Goal: Task Accomplishment & Management: Use online tool/utility

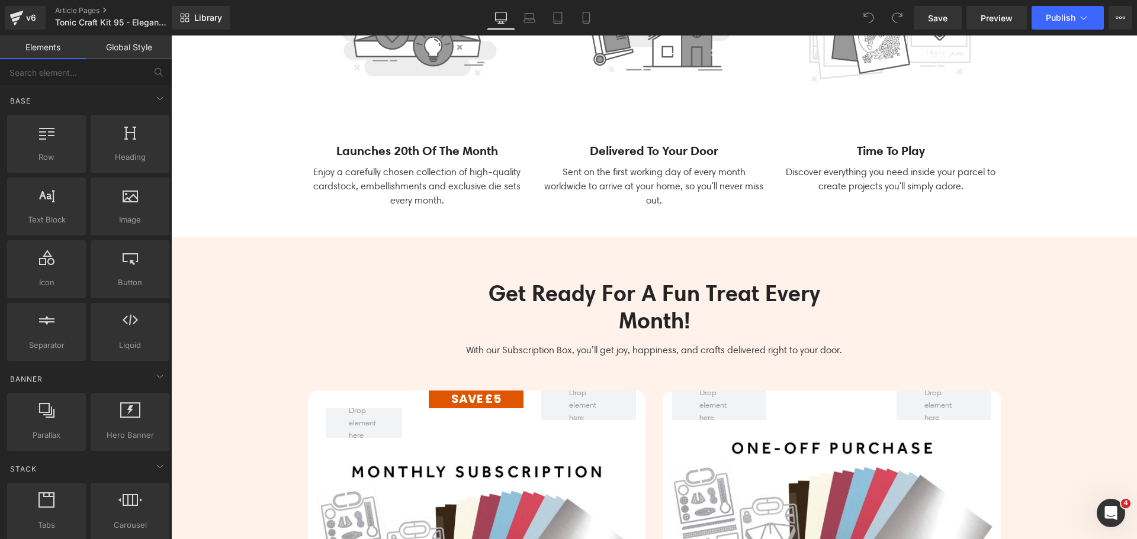
scroll to position [3256, 0]
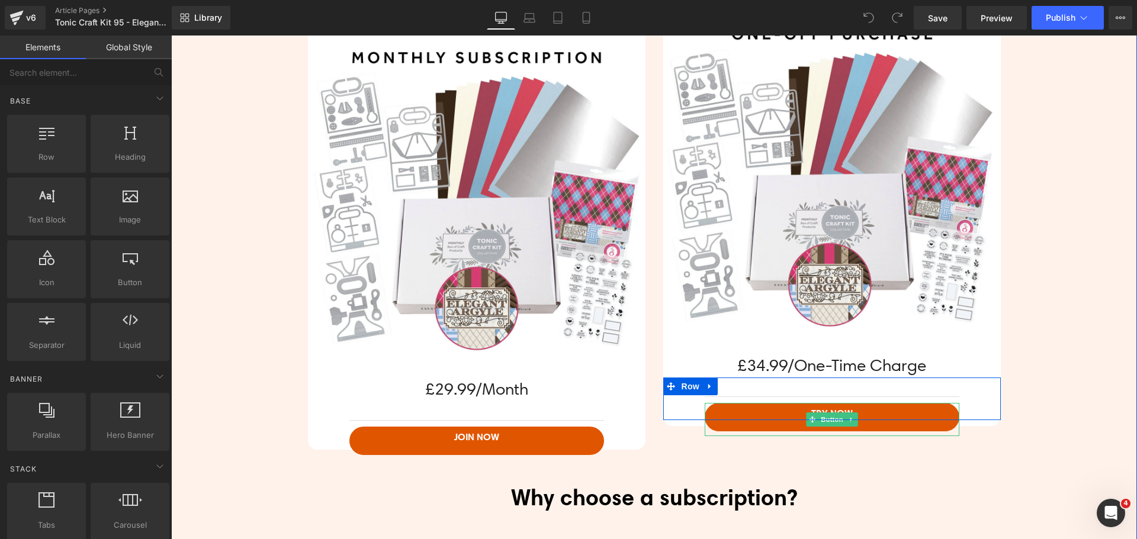
click at [829, 415] on span "Button" at bounding box center [831, 420] width 27 height 14
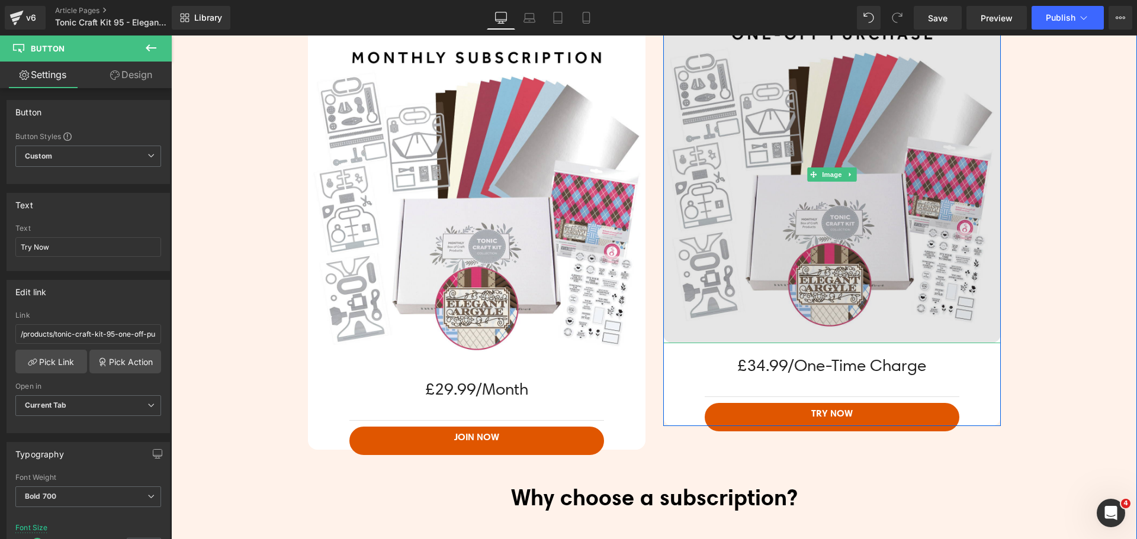
click at [807, 239] on img at bounding box center [831, 174] width 337 height 337
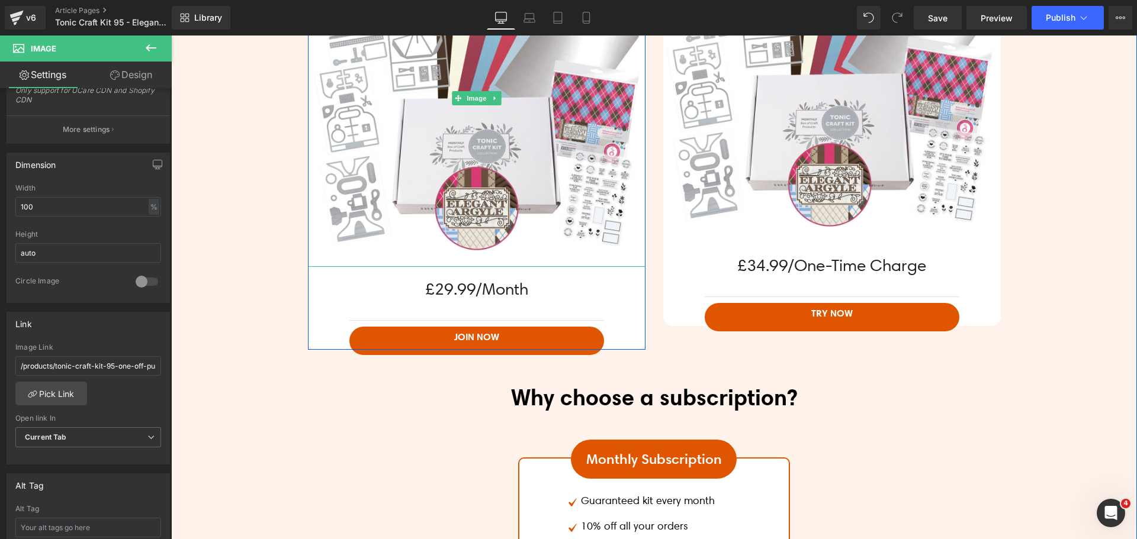
scroll to position [3374, 0]
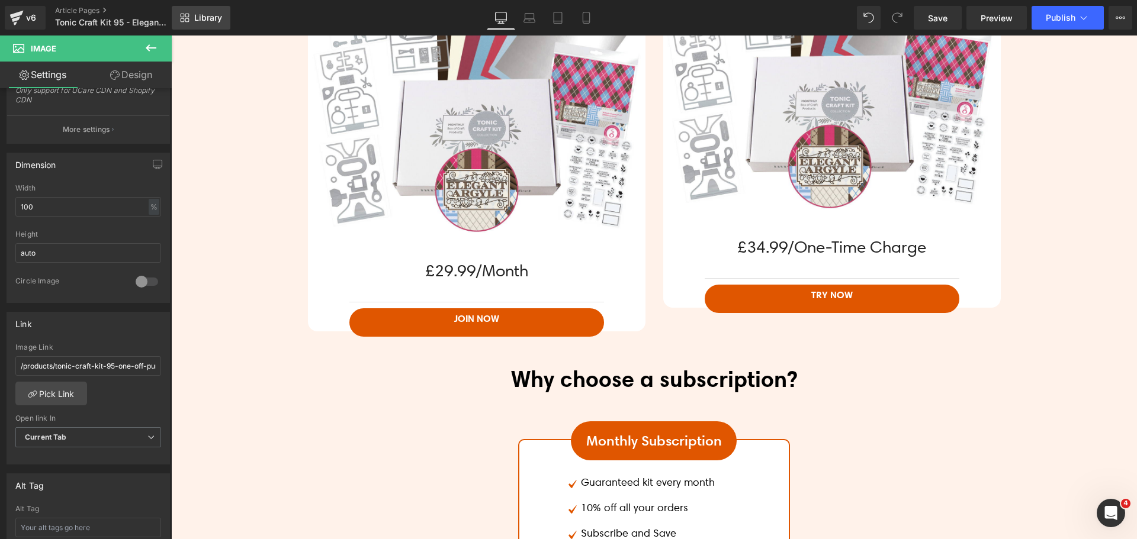
click at [206, 21] on span "Library" at bounding box center [208, 17] width 28 height 11
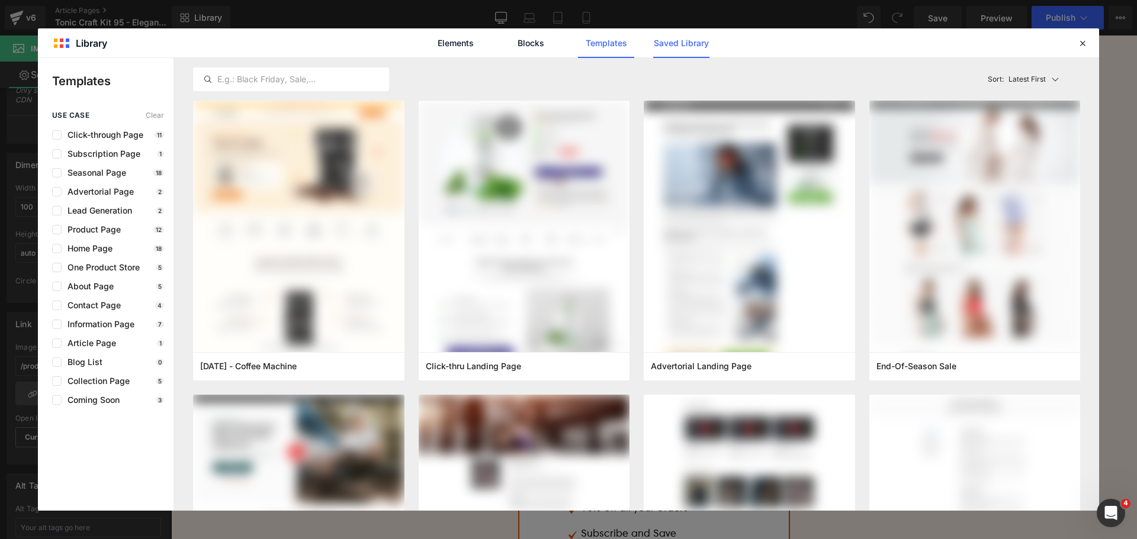
click at [672, 44] on link "Saved Library" at bounding box center [681, 43] width 56 height 30
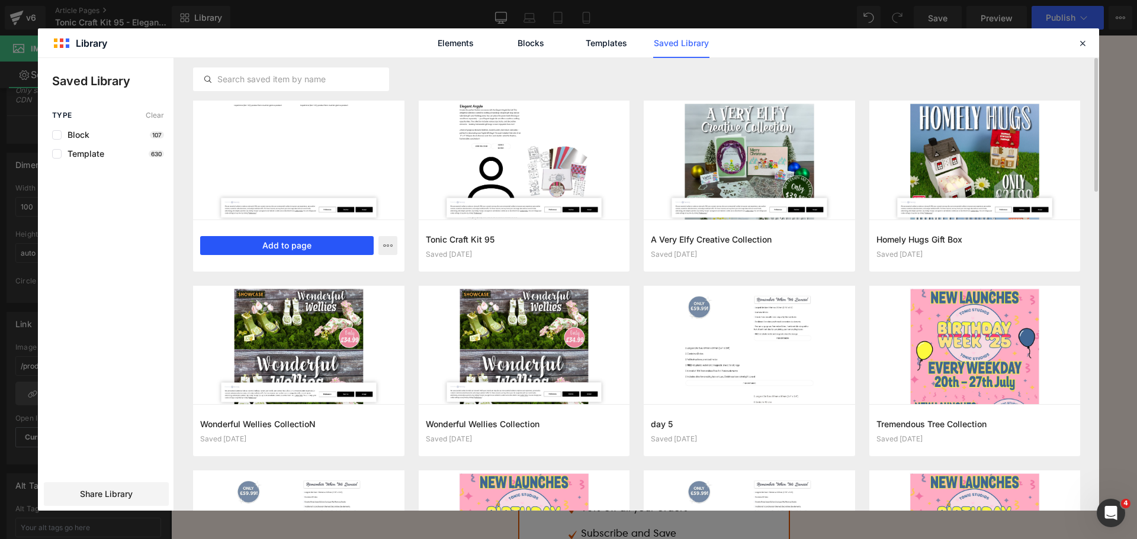
click at [276, 240] on button "Add to page" at bounding box center [286, 245] width 173 height 19
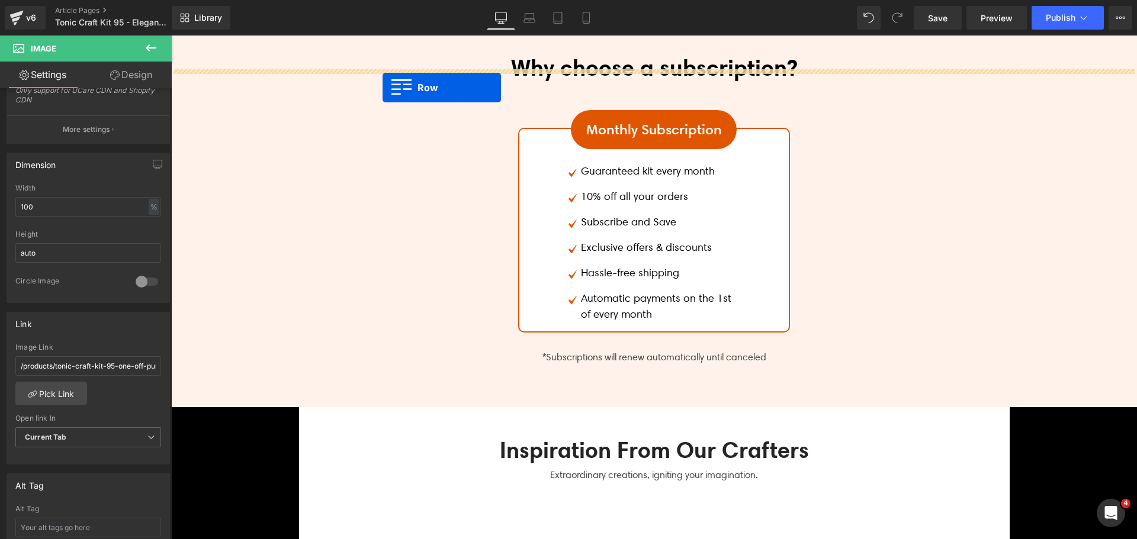
scroll to position [3591, 0]
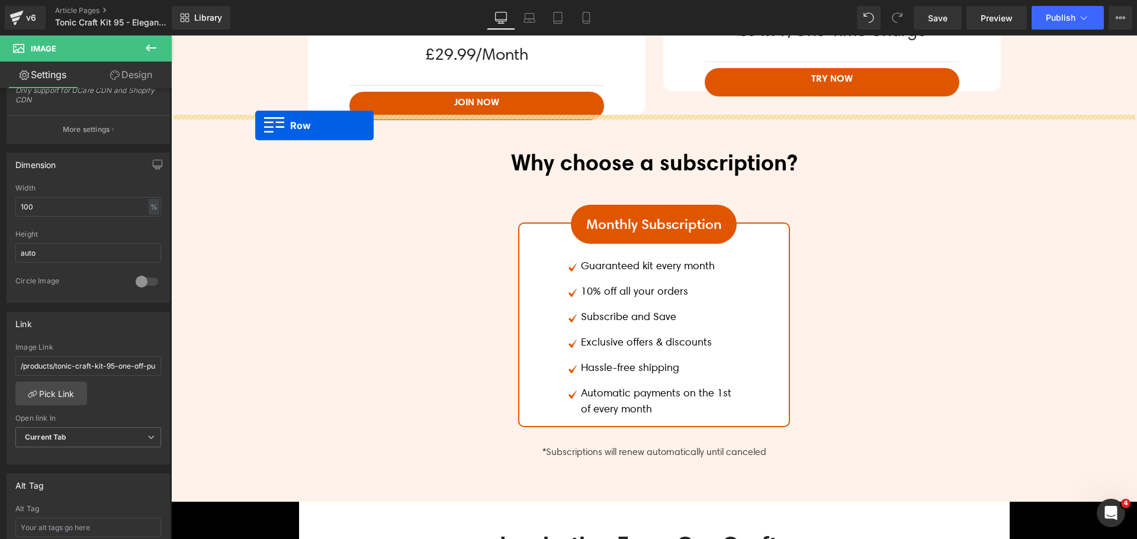
drag, startPoint x: 323, startPoint y: 106, endPoint x: 255, endPoint y: 126, distance: 70.3
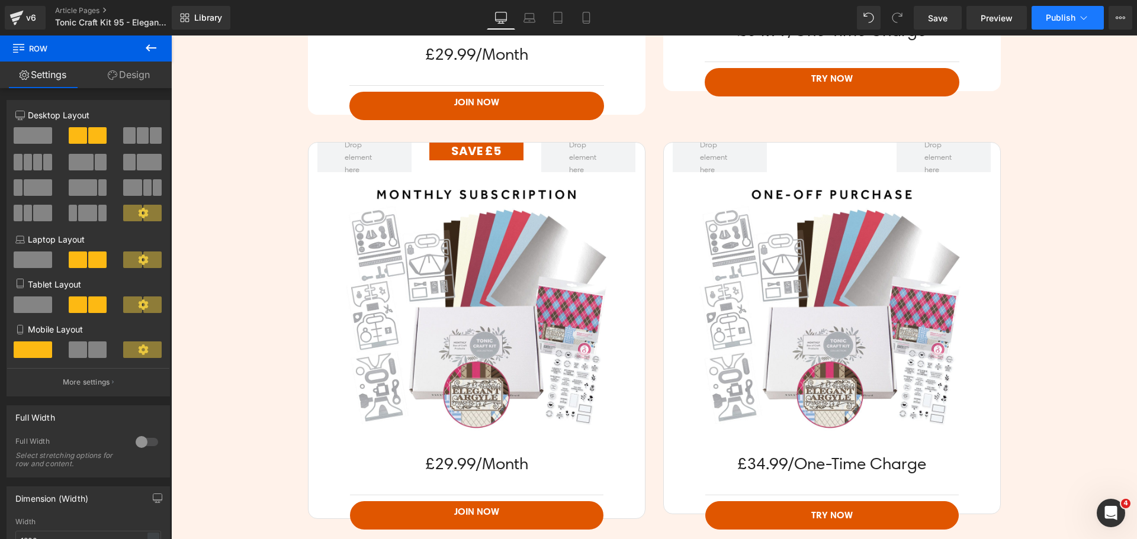
click at [1063, 22] on button "Publish" at bounding box center [1067, 18] width 72 height 24
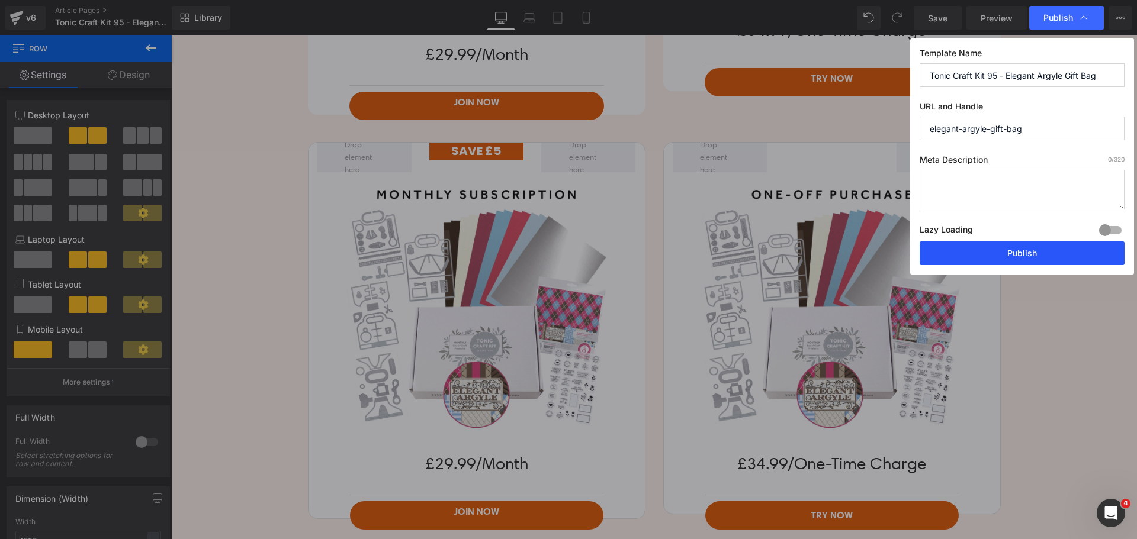
click at [1023, 255] on button "Publish" at bounding box center [1021, 254] width 205 height 24
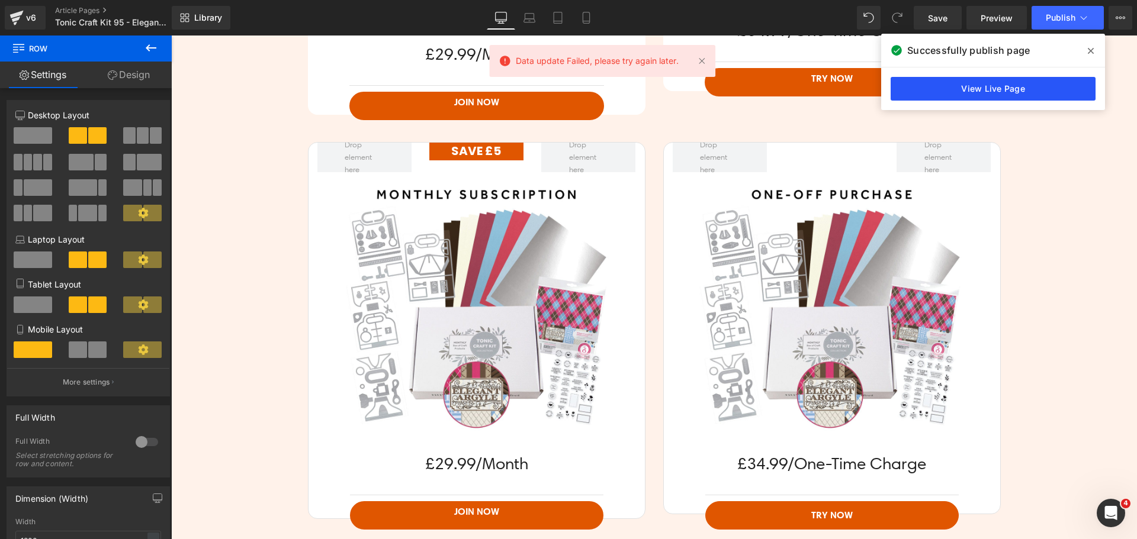
click at [985, 89] on link "View Live Page" at bounding box center [992, 89] width 205 height 24
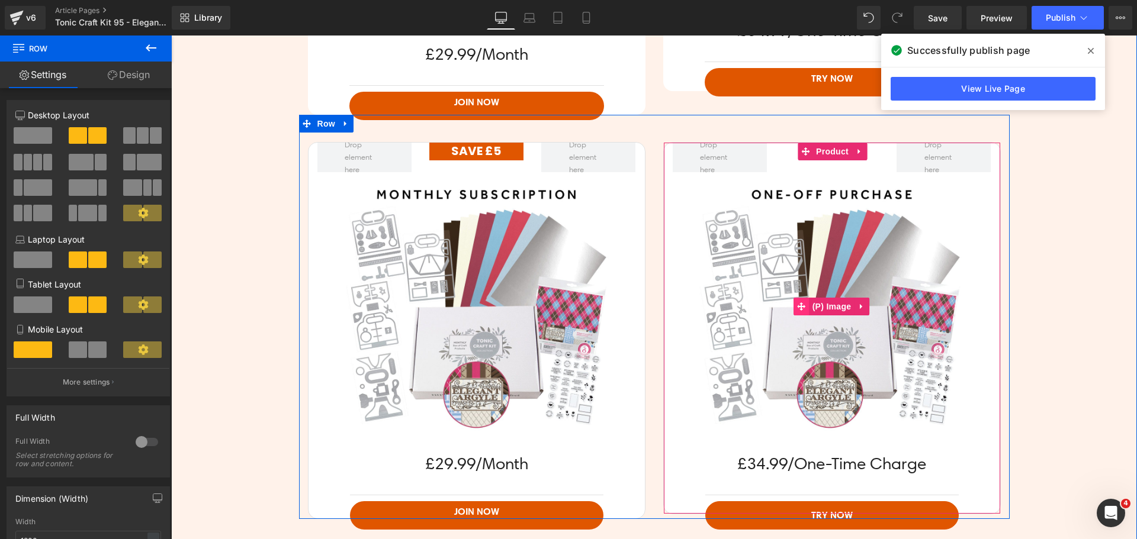
click at [801, 304] on icon at bounding box center [801, 307] width 8 height 9
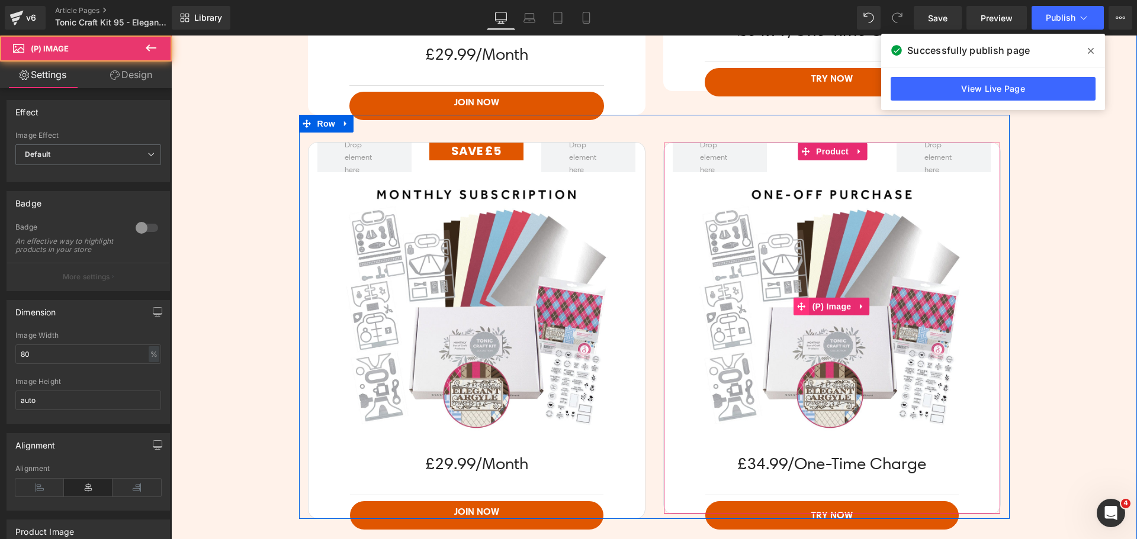
click at [801, 304] on icon at bounding box center [801, 307] width 8 height 9
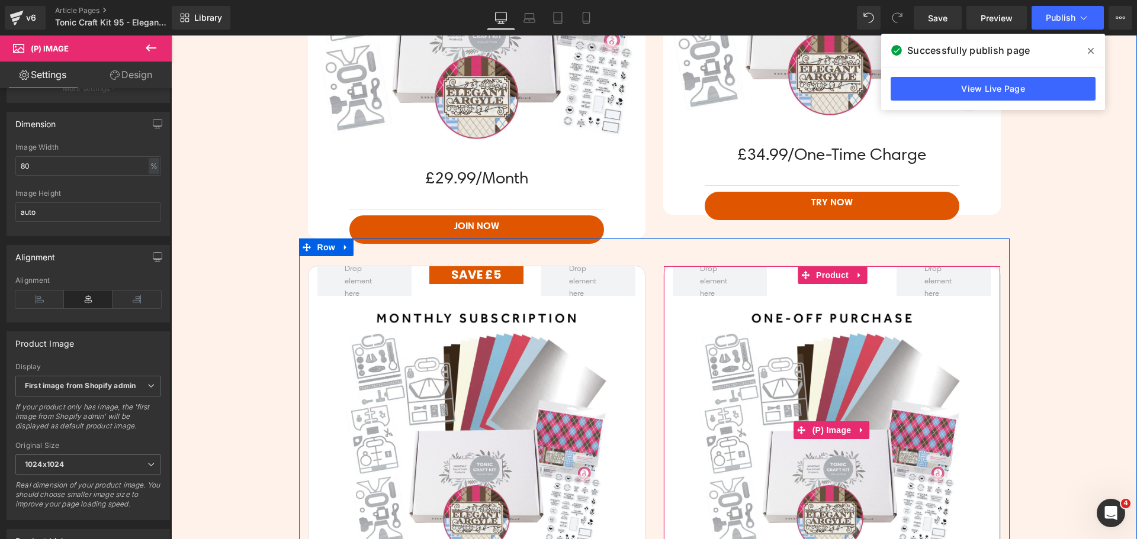
scroll to position [3236, 0]
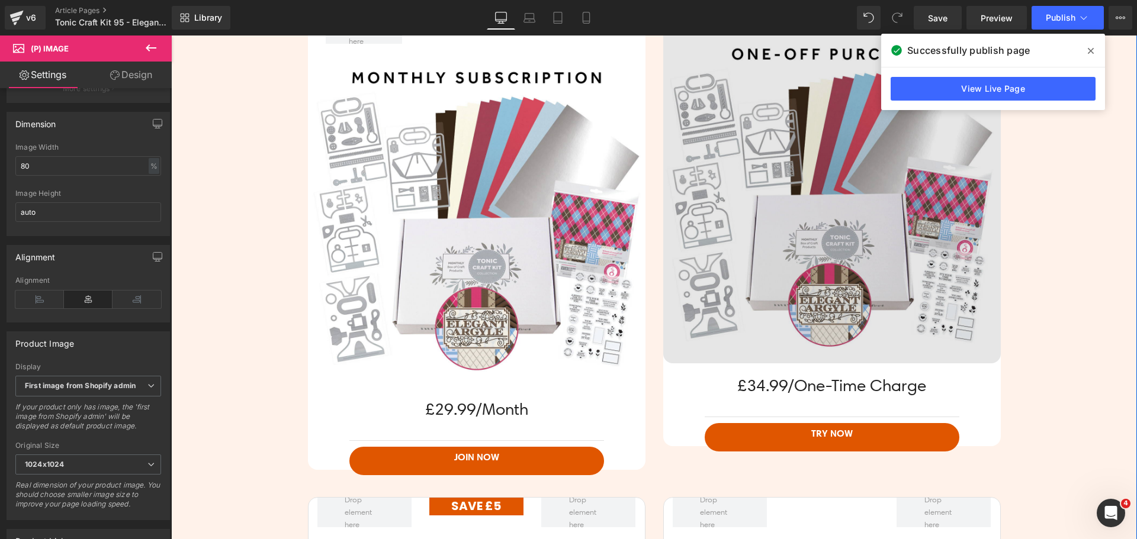
click at [813, 282] on img at bounding box center [831, 194] width 337 height 337
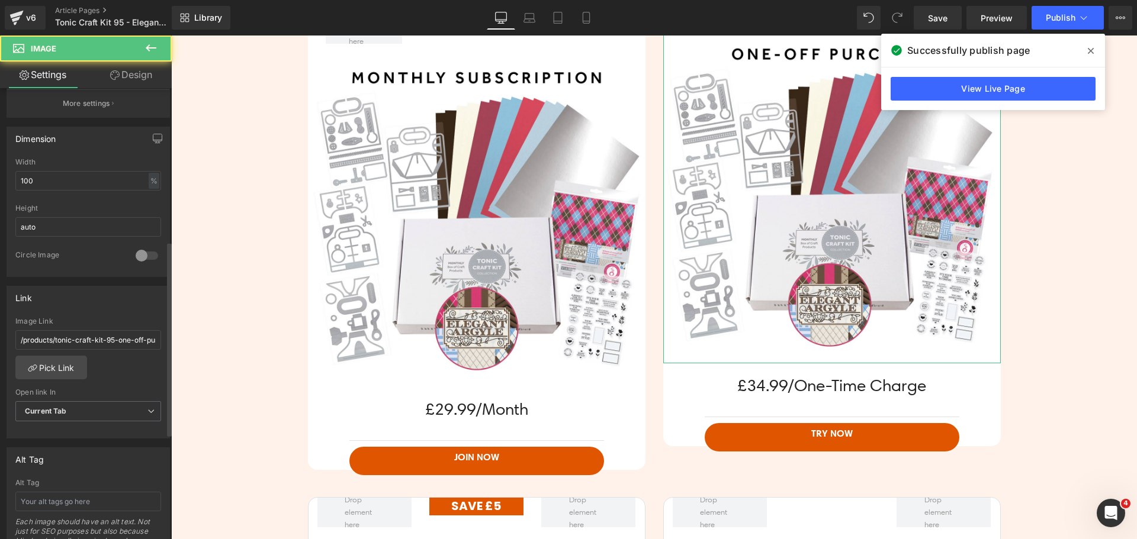
scroll to position [355, 0]
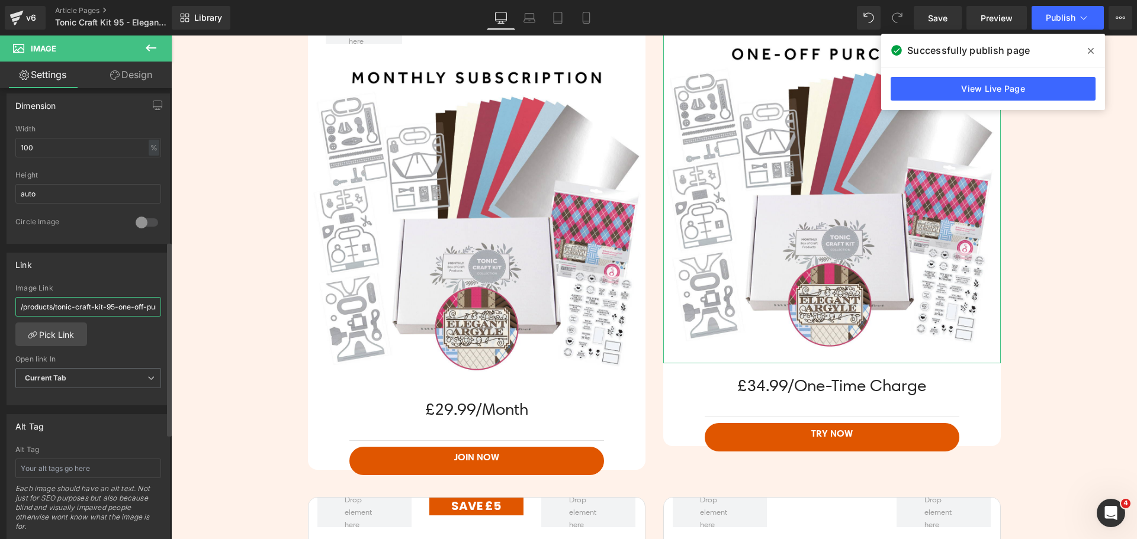
click at [73, 309] on input "/products/tonic-craft-kit-95-one-off-purchase-elegant-argyle" at bounding box center [88, 307] width 146 height 20
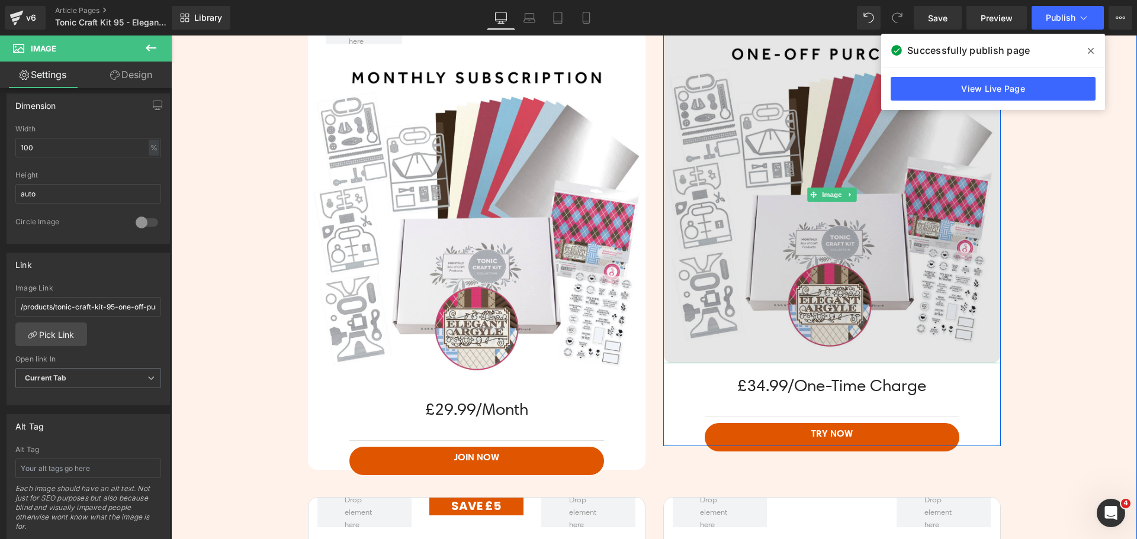
click at [841, 274] on img at bounding box center [831, 194] width 337 height 337
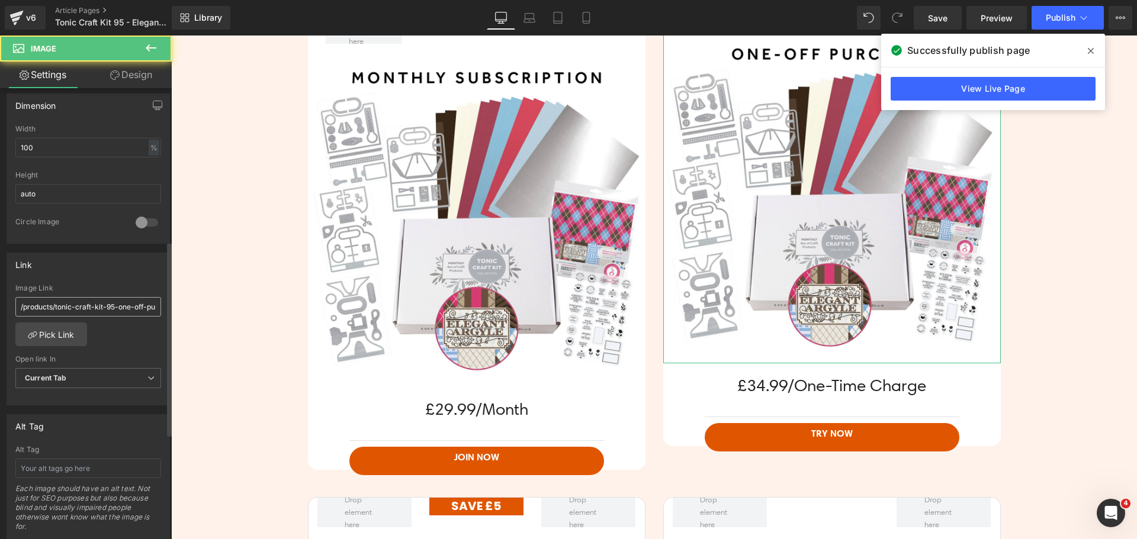
click at [79, 294] on div "Image Link /products/tonic-craft-kit-95-one-off-purchase-elegant-argyle" at bounding box center [88, 303] width 146 height 38
click at [81, 300] on input "/products/tonic-craft-kit-95-one-off-purchase-elegant-argyle" at bounding box center [88, 307] width 146 height 20
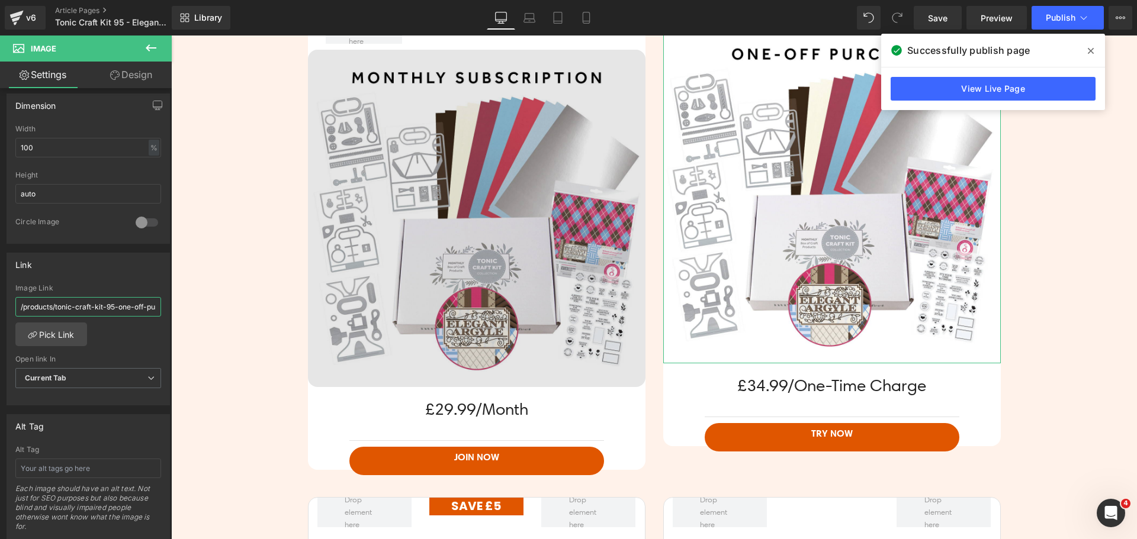
paste input "[URL][DOMAIN_NAME]"
type input "[URL][DOMAIN_NAME]"
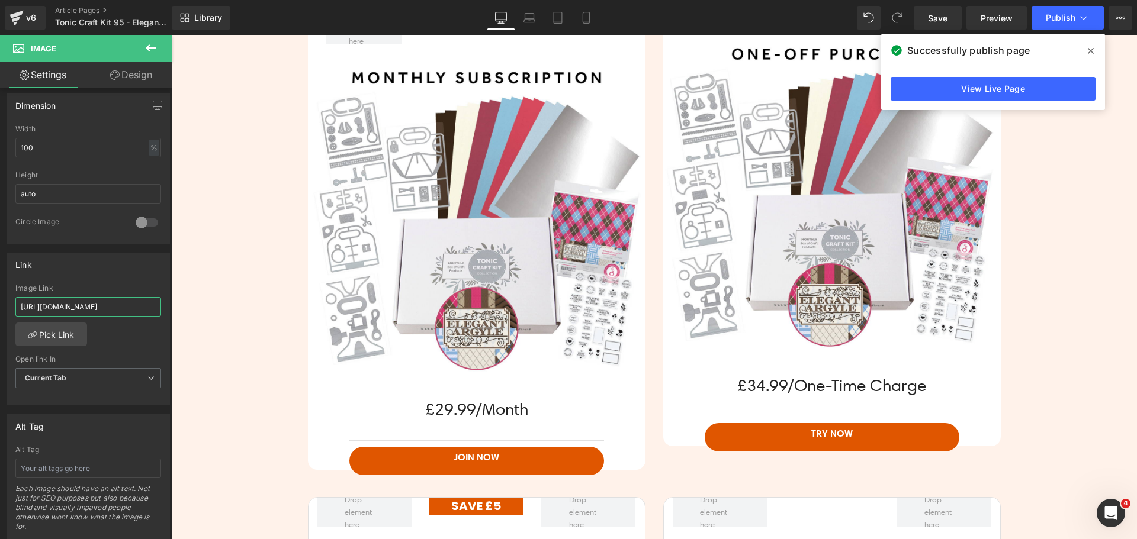
scroll to position [0, 186]
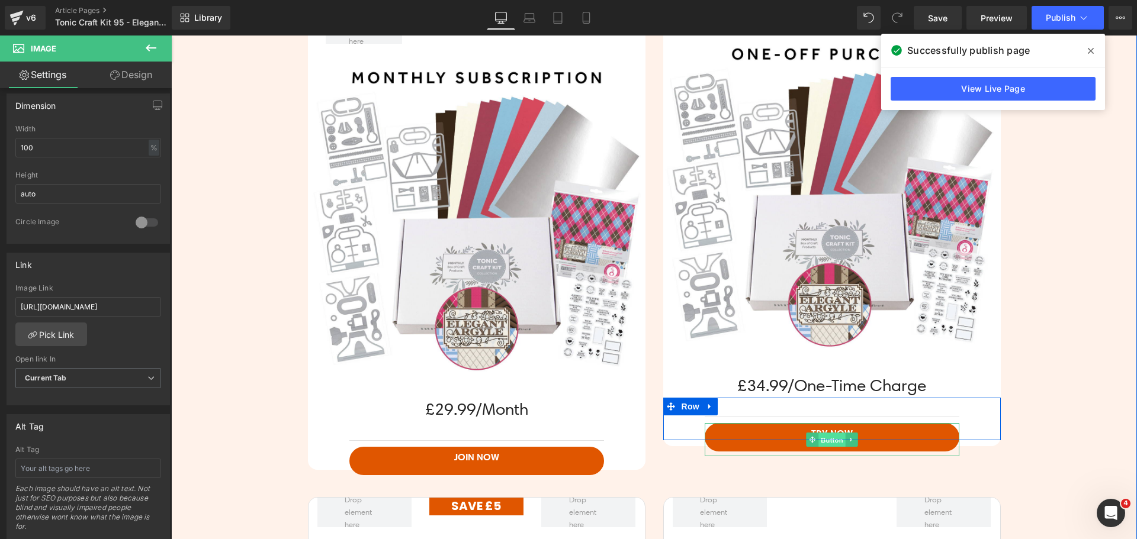
click at [819, 436] on span "Button" at bounding box center [831, 440] width 27 height 14
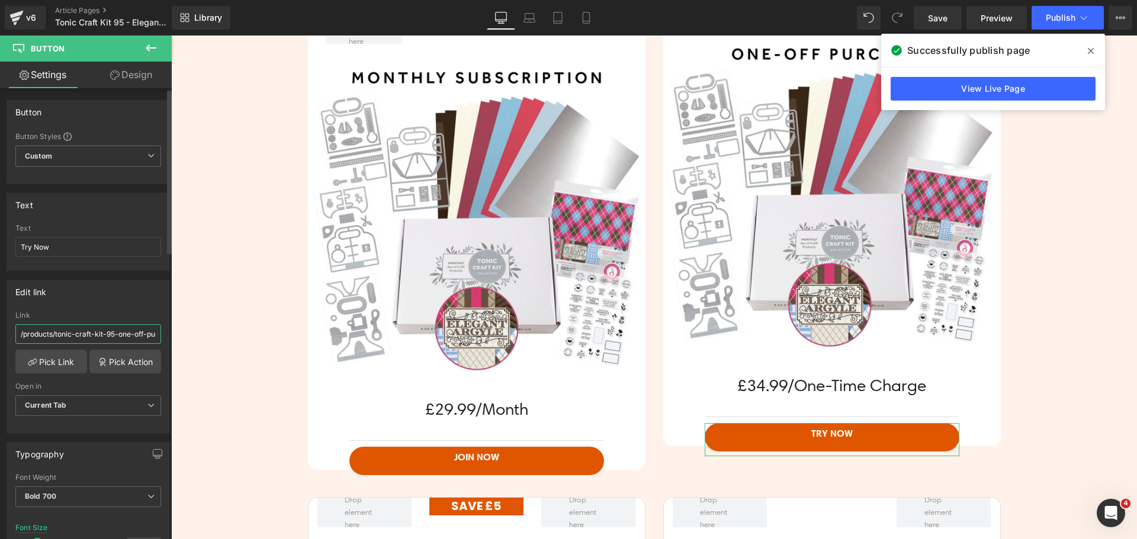
click at [49, 326] on input "/products/tonic-craft-kit-95-one-off-purchase-elegant-argyle" at bounding box center [88, 334] width 146 height 20
paste input "[URL][DOMAIN_NAME]"
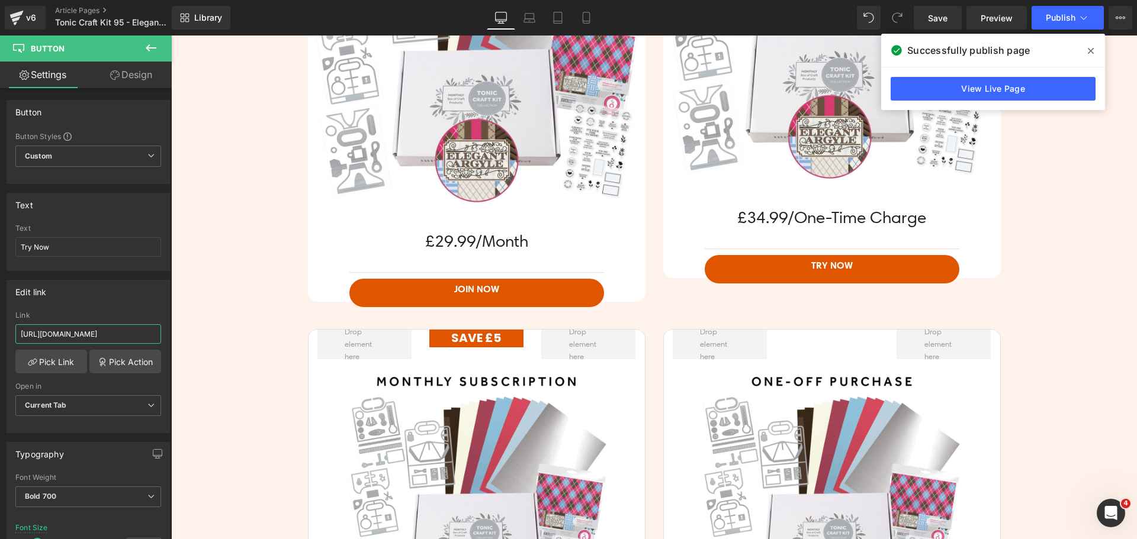
scroll to position [3413, 0]
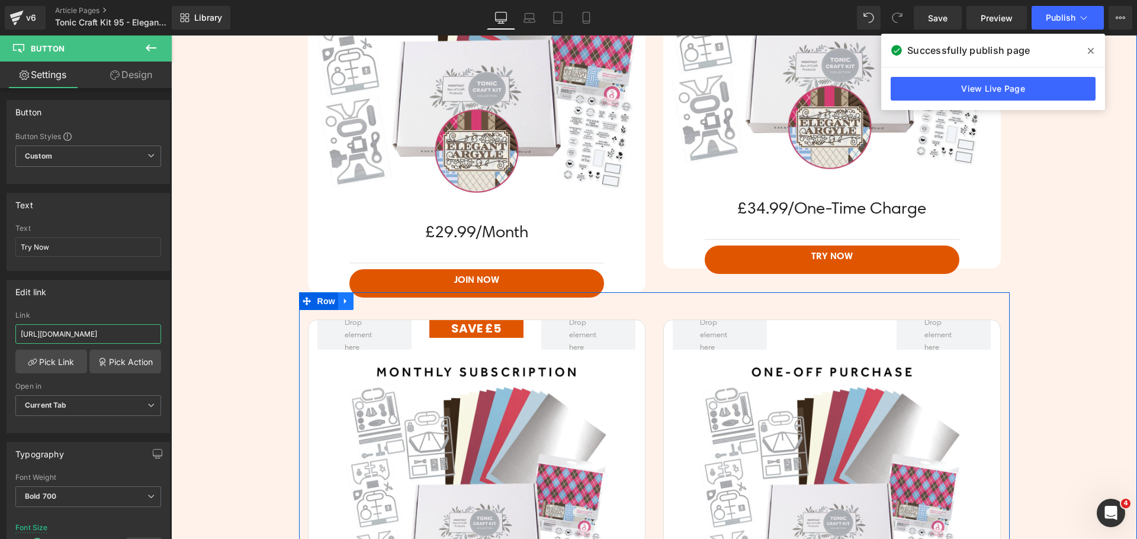
type input "[URL][DOMAIN_NAME]"
click at [343, 299] on icon at bounding box center [346, 301] width 8 height 9
click at [373, 304] on icon at bounding box center [376, 301] width 8 height 8
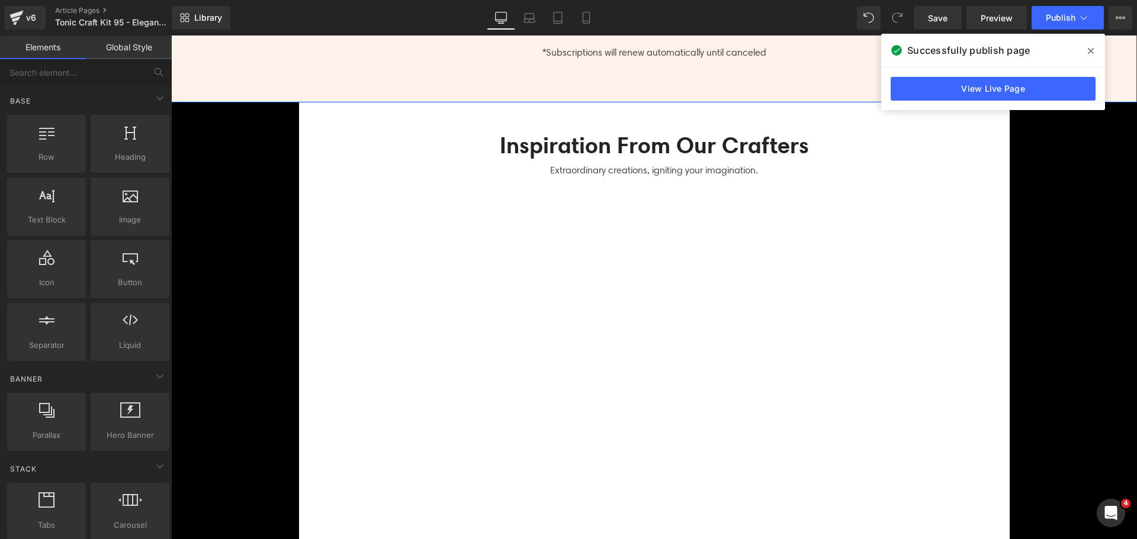
scroll to position [2836, 0]
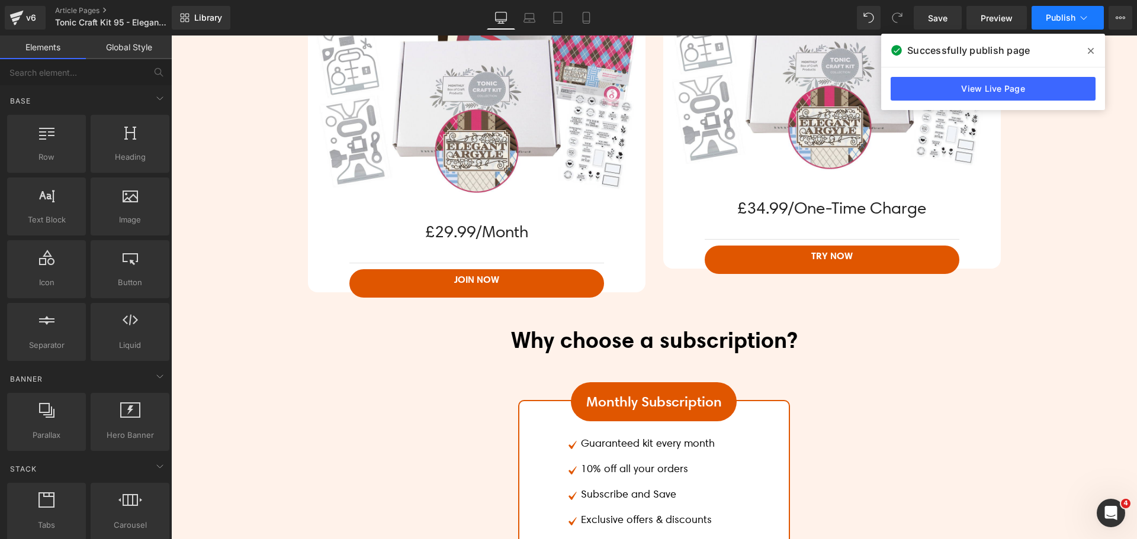
click at [1069, 11] on button "Publish" at bounding box center [1067, 18] width 72 height 24
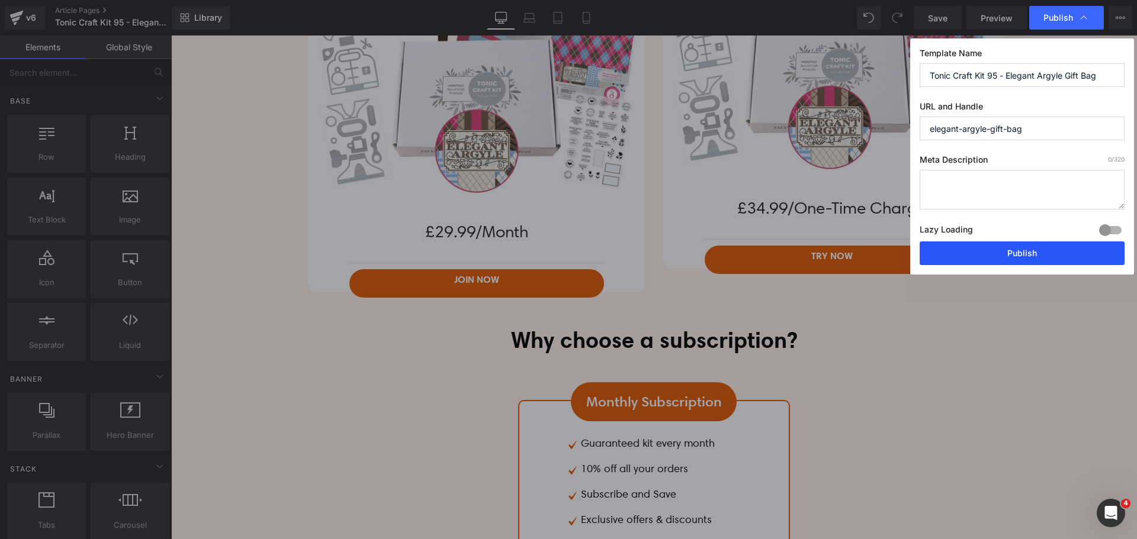
click at [1025, 252] on button "Publish" at bounding box center [1021, 254] width 205 height 24
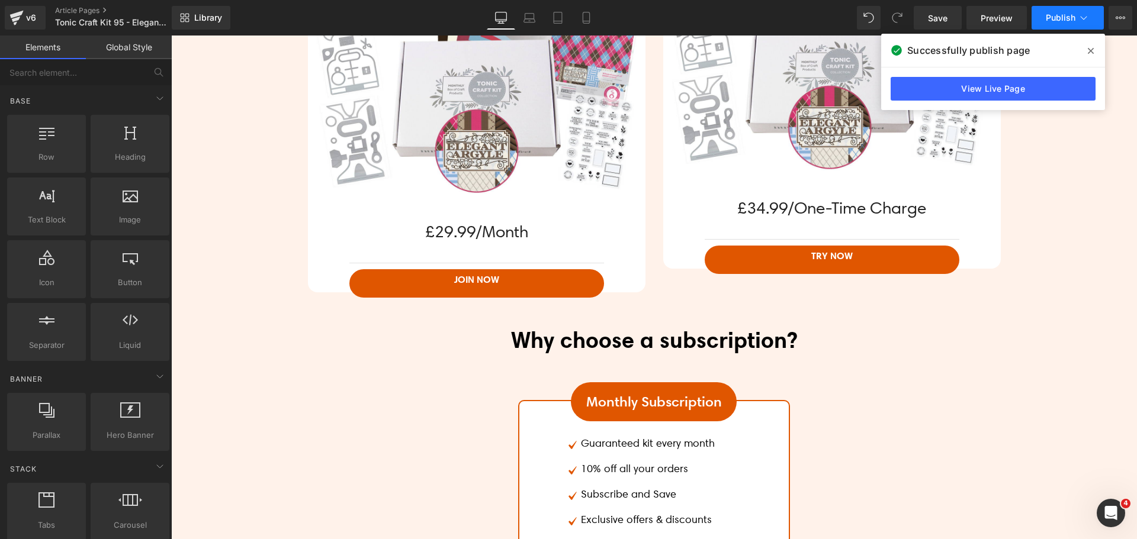
click at [1080, 18] on icon at bounding box center [1083, 18] width 12 height 12
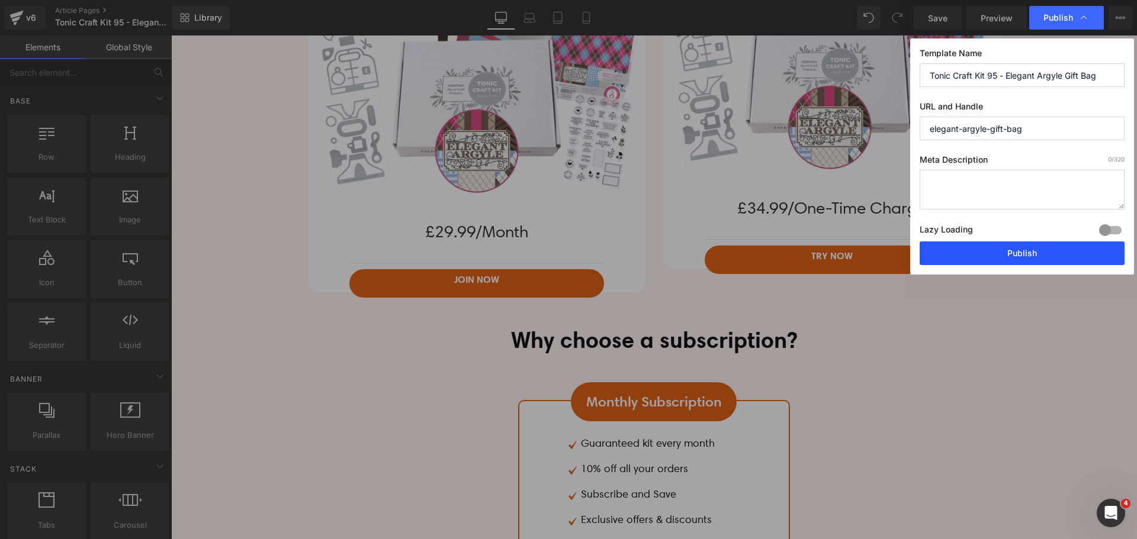
click at [1019, 249] on button "Publish" at bounding box center [1021, 254] width 205 height 24
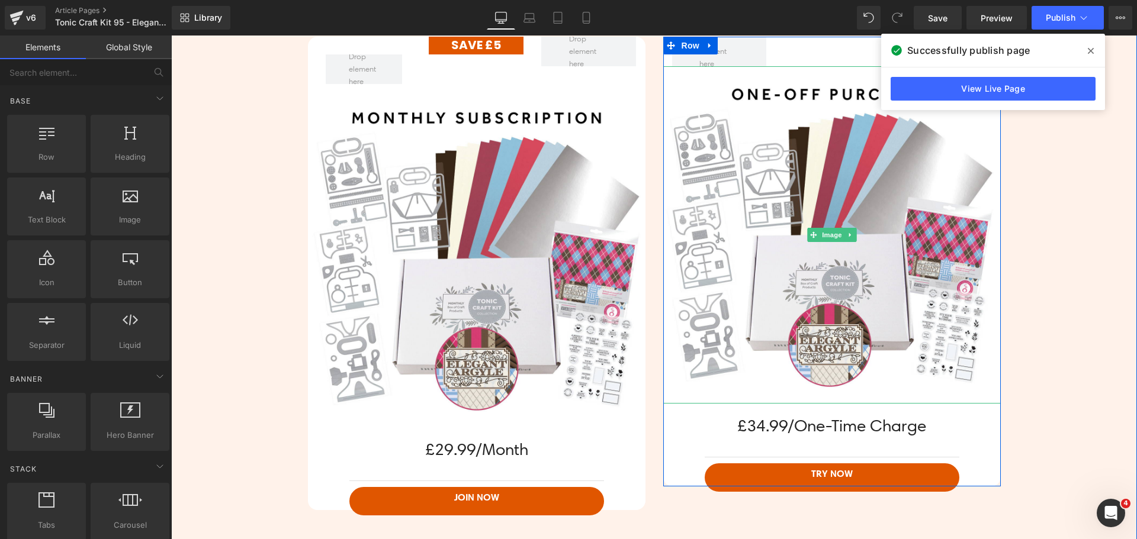
scroll to position [2540, 0]
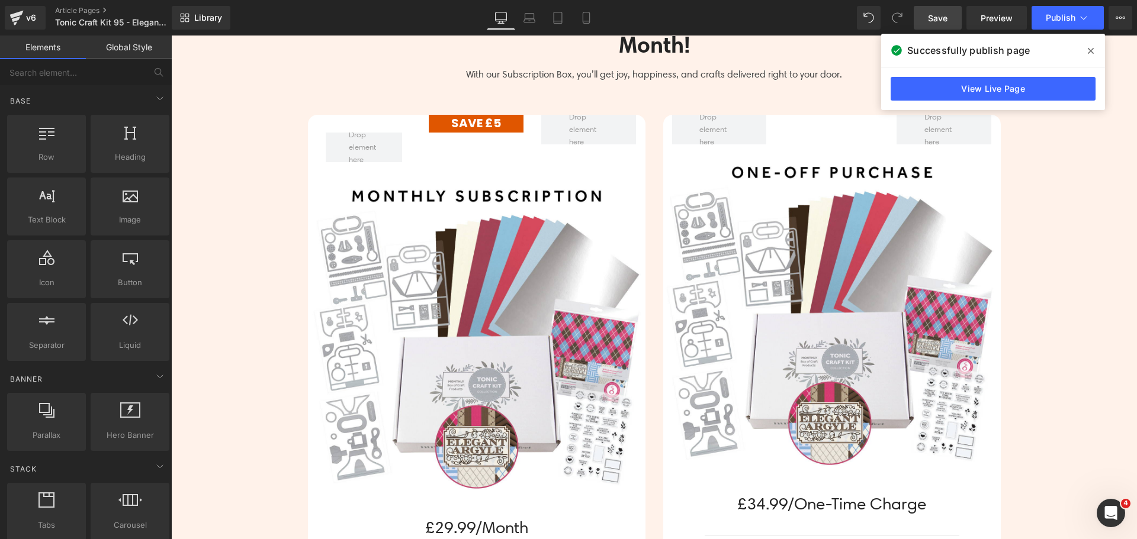
click at [931, 14] on span "Save" at bounding box center [938, 18] width 20 height 12
click at [1089, 47] on icon at bounding box center [1090, 50] width 6 height 9
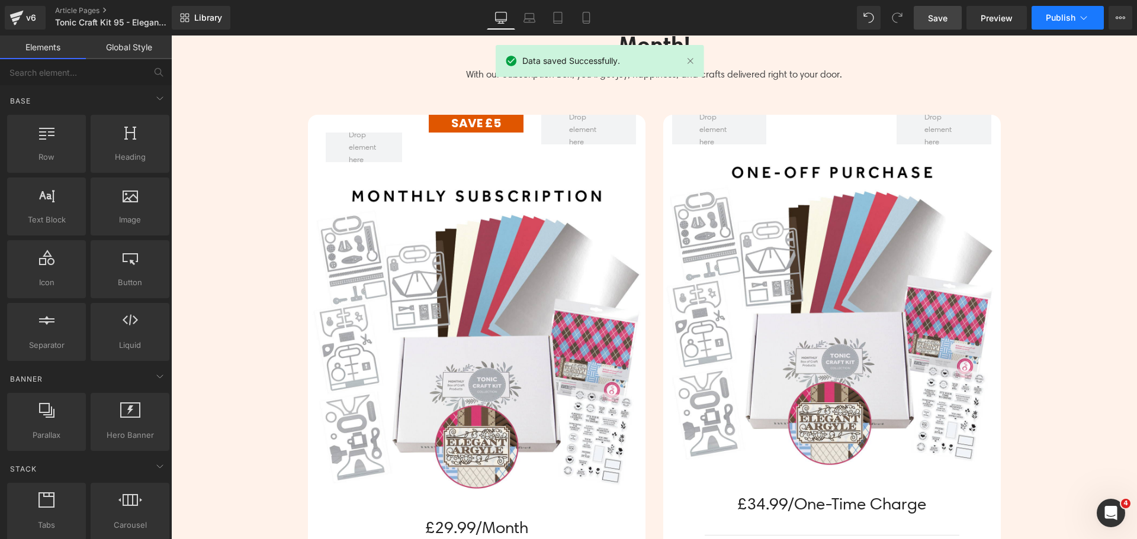
click at [1065, 18] on span "Publish" at bounding box center [1060, 17] width 30 height 9
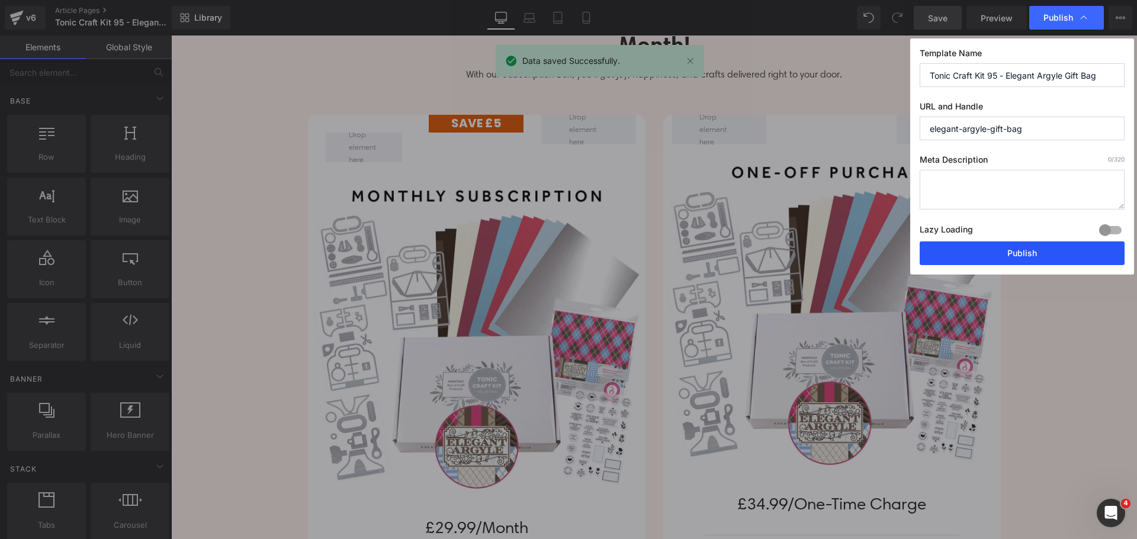
click at [1041, 249] on button "Publish" at bounding box center [1021, 254] width 205 height 24
